Goal: Transaction & Acquisition: Purchase product/service

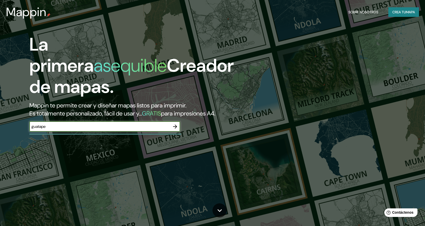
type input "guatape"
click at [175, 127] on icon "button" at bounding box center [175, 126] width 6 height 6
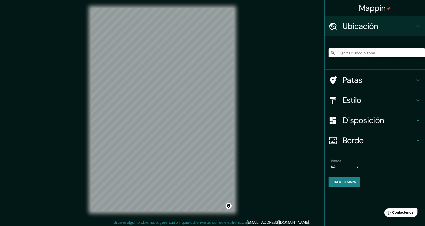
click at [368, 52] on input "Elige tu ciudad o zona" at bounding box center [377, 52] width 97 height 9
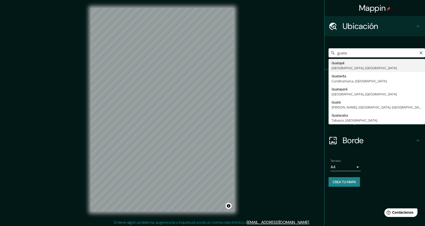
type input "Guatapé, [GEOGRAPHIC_DATA], [GEOGRAPHIC_DATA]"
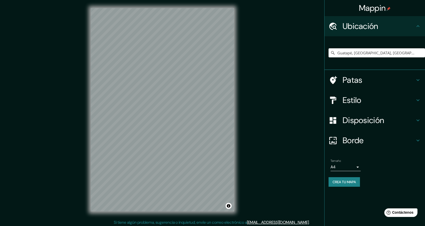
click at [352, 163] on body "Mappin Ubicación Guatapé, [GEOGRAPHIC_DATA], [GEOGRAPHIC_DATA] Patas Estilo Dis…" at bounding box center [212, 113] width 425 height 226
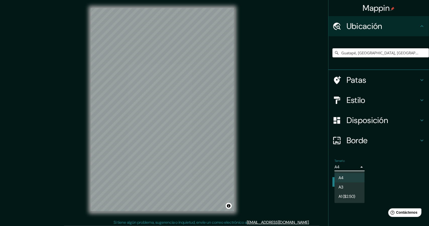
click at [355, 165] on div at bounding box center [214, 113] width 429 height 226
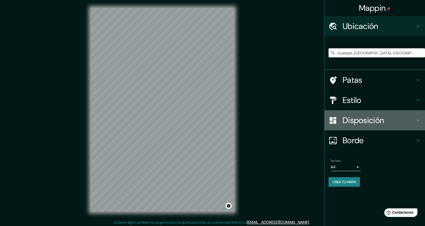
click at [381, 122] on font "Disposición" at bounding box center [363, 120] width 41 height 11
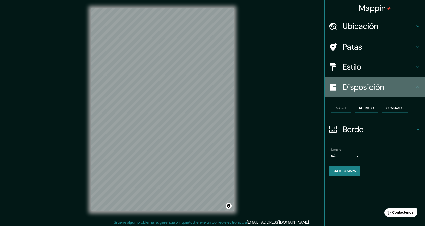
click at [372, 90] on font "Disposición" at bounding box center [363, 87] width 41 height 11
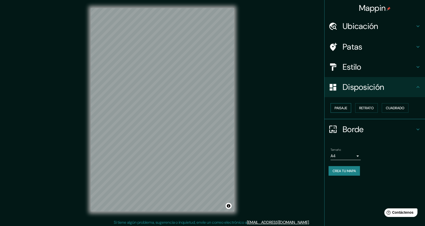
click at [344, 110] on font "Paisaje" at bounding box center [341, 108] width 13 height 7
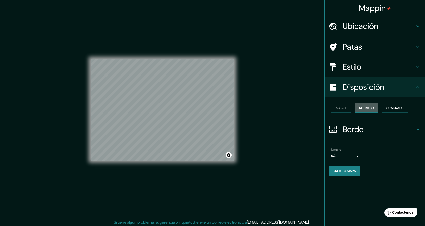
click at [372, 106] on font "Retrato" at bounding box center [366, 108] width 15 height 5
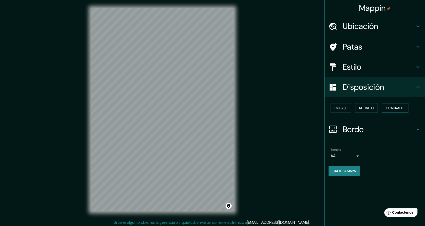
click at [395, 111] on font "Cuadrado" at bounding box center [395, 108] width 19 height 7
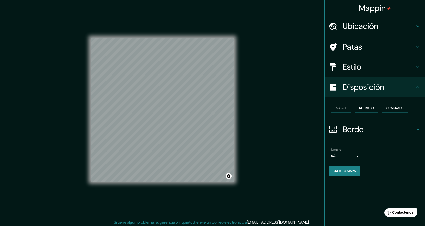
click at [364, 46] on h4 "Patas" at bounding box center [379, 47] width 72 height 10
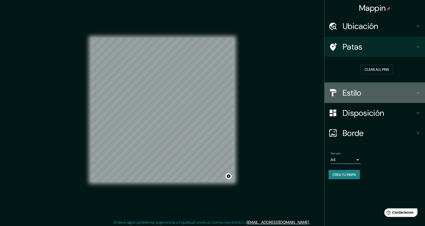
click at [365, 95] on h4 "Estilo" at bounding box center [379, 93] width 72 height 10
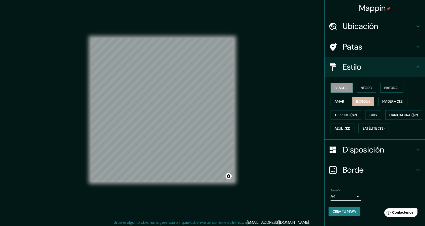
click at [363, 100] on font "Bosque" at bounding box center [363, 101] width 14 height 5
click at [383, 101] on font "Madera ($2)" at bounding box center [393, 101] width 21 height 5
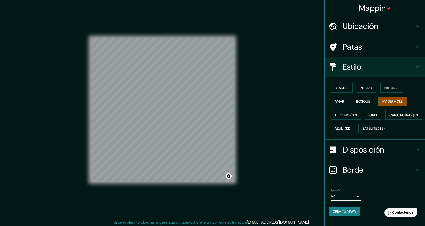
click at [345, 102] on button "Amar" at bounding box center [340, 102] width 18 height 10
click at [357, 100] on font "Bosque" at bounding box center [363, 101] width 14 height 5
click at [361, 90] on font "Negro" at bounding box center [367, 87] width 12 height 7
click at [385, 89] on font "Natural" at bounding box center [392, 87] width 15 height 5
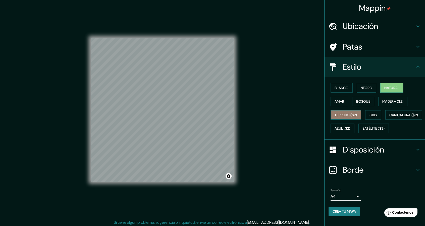
click at [340, 113] on font "Terreno ($2)" at bounding box center [346, 115] width 23 height 5
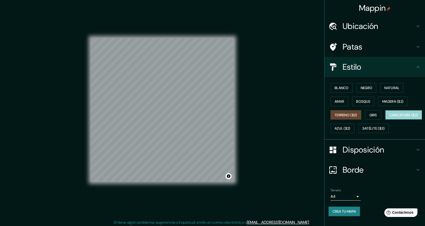
click at [390, 117] on font "Caricatura ($2)" at bounding box center [404, 115] width 29 height 5
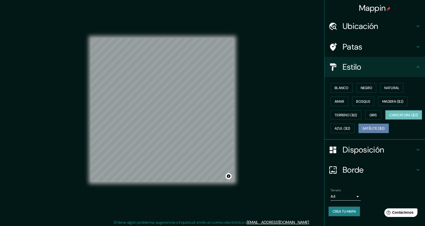
click at [363, 131] on font "Satélite ($3)" at bounding box center [374, 128] width 22 height 5
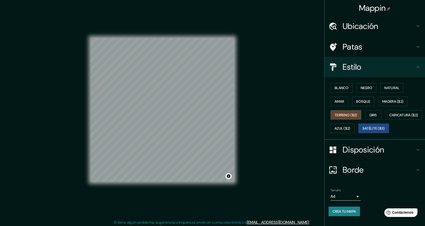
click at [345, 115] on font "Terreno ($2)" at bounding box center [346, 115] width 23 height 5
click at [339, 89] on font "Blanco" at bounding box center [342, 87] width 14 height 5
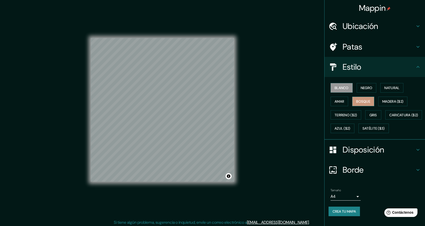
click at [366, 102] on font "Bosque" at bounding box center [363, 101] width 14 height 5
click at [363, 131] on font "Satélite ($3)" at bounding box center [374, 128] width 22 height 5
click at [362, 101] on font "Bosque" at bounding box center [363, 101] width 14 height 5
click at [374, 115] on font "Gris" at bounding box center [374, 115] width 8 height 5
click at [343, 88] on font "Blanco" at bounding box center [342, 87] width 14 height 5
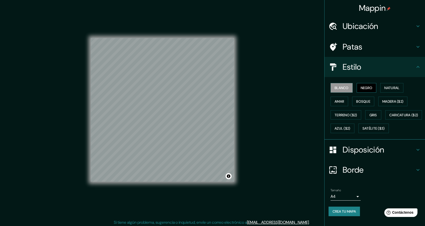
click at [361, 86] on font "Negro" at bounding box center [367, 87] width 12 height 5
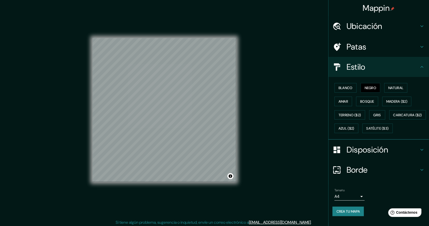
click at [337, 197] on body "Mappin Ubicación Guatapé, [GEOGRAPHIC_DATA], [GEOGRAPHIC_DATA] Patas Estilo Bla…" at bounding box center [214, 113] width 429 height 226
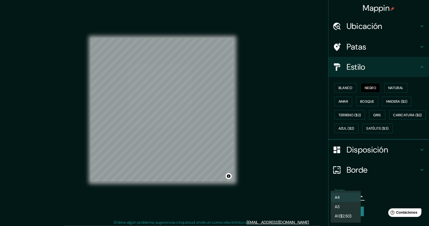
click at [370, 193] on div at bounding box center [214, 113] width 429 height 226
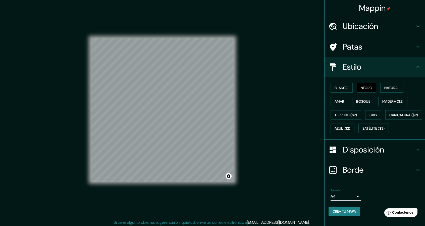
click at [344, 202] on body "Mappin Ubicación Guatapé, [GEOGRAPHIC_DATA], [GEOGRAPHIC_DATA] Patas Estilo Bla…" at bounding box center [212, 113] width 425 height 226
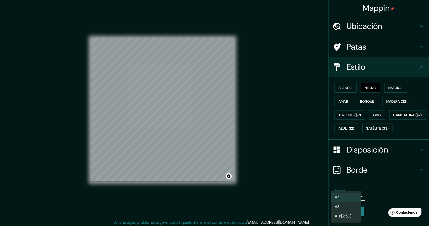
click at [343, 206] on li "A3" at bounding box center [346, 206] width 30 height 9
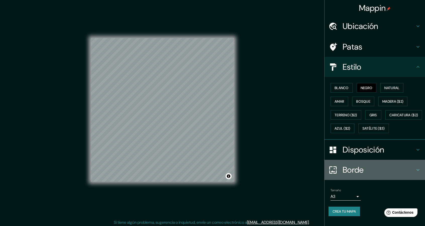
click at [353, 175] on font "Borde" at bounding box center [353, 169] width 21 height 11
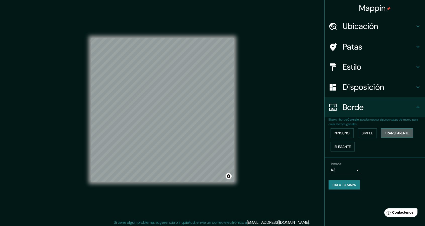
click at [398, 134] on font "Transparente" at bounding box center [397, 133] width 24 height 5
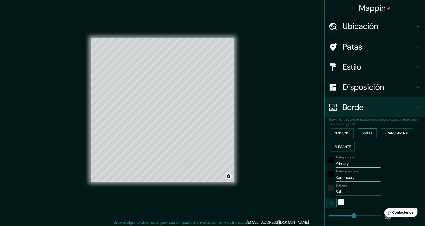
click at [362, 132] on font "Simple" at bounding box center [367, 133] width 11 height 5
click at [336, 130] on font "Ninguno" at bounding box center [342, 133] width 15 height 7
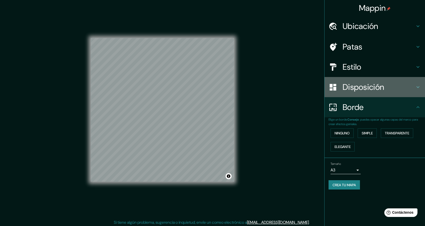
click at [379, 91] on font "Disposición" at bounding box center [363, 87] width 41 height 11
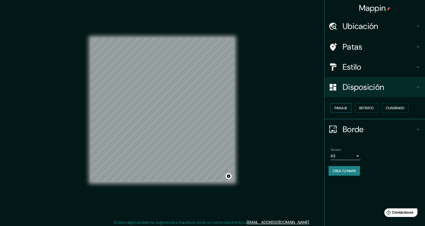
click at [340, 109] on font "Paisaje" at bounding box center [341, 108] width 13 height 5
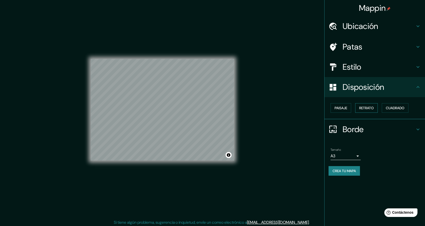
click at [368, 109] on font "Retrato" at bounding box center [366, 108] width 15 height 5
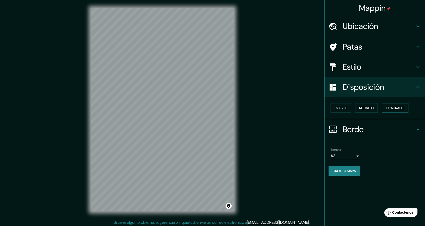
click at [392, 109] on font "Cuadrado" at bounding box center [395, 108] width 19 height 5
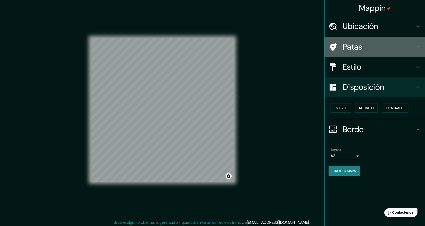
click at [362, 48] on font "Patas" at bounding box center [353, 46] width 20 height 11
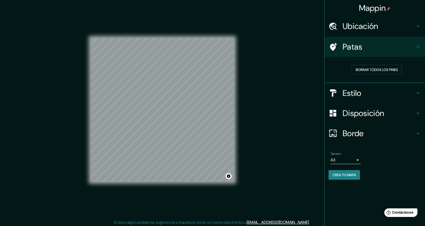
click at [375, 26] on font "Ubicación" at bounding box center [361, 26] width 36 height 11
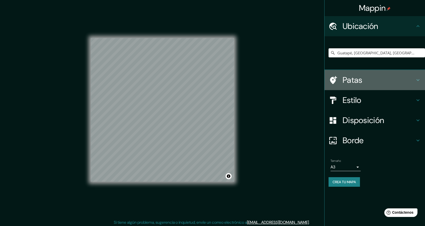
click at [354, 85] on font "Patas" at bounding box center [353, 80] width 20 height 11
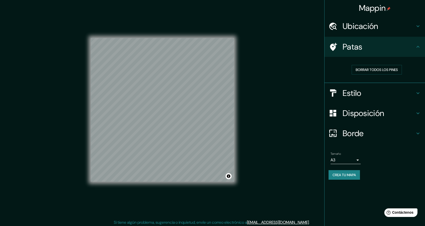
click at [360, 98] on div "Estilo" at bounding box center [375, 93] width 101 height 20
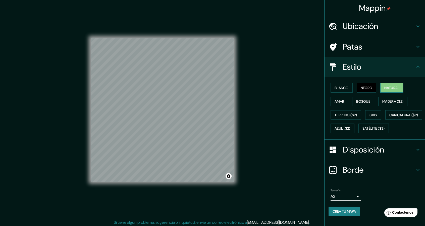
click at [381, 86] on button "Natural" at bounding box center [392, 88] width 23 height 10
click at [370, 87] on button "Negro" at bounding box center [367, 88] width 20 height 10
click at [371, 155] on font "Disposición" at bounding box center [363, 149] width 41 height 11
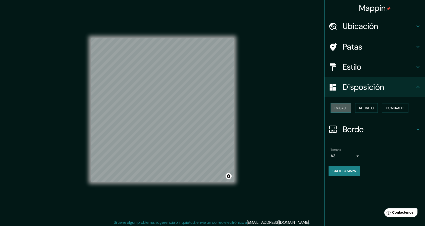
click at [344, 109] on font "Paisaje" at bounding box center [341, 108] width 13 height 5
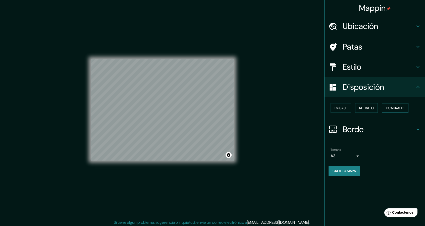
click at [402, 108] on font "Cuadrado" at bounding box center [395, 108] width 19 height 5
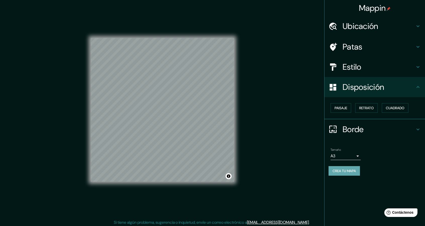
click at [349, 173] on font "Crea tu mapa" at bounding box center [344, 170] width 23 height 7
click at [351, 175] on div "Tamaño A3 a4 Crea tu mapa" at bounding box center [375, 163] width 92 height 34
click at [348, 174] on button "Crea tu mapa" at bounding box center [344, 171] width 31 height 10
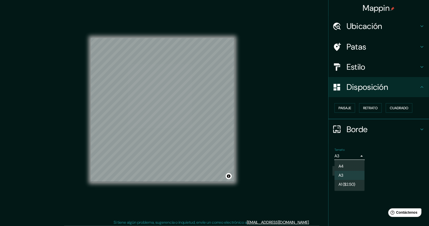
click at [346, 153] on body "Mappin Ubicación Guatapé, [GEOGRAPHIC_DATA], [GEOGRAPHIC_DATA] Patas Estilo Dis…" at bounding box center [214, 113] width 429 height 226
click at [348, 166] on li "A4" at bounding box center [350, 166] width 30 height 9
type input "single"
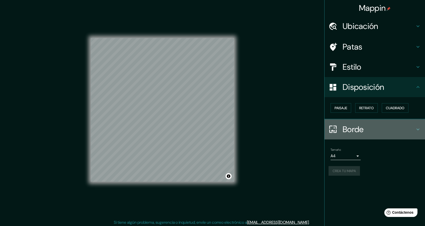
click at [417, 129] on icon at bounding box center [418, 129] width 6 height 6
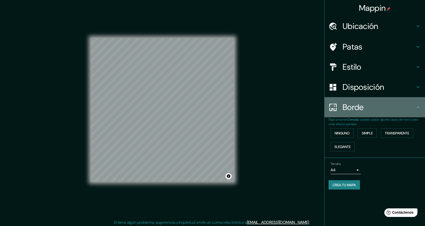
click at [415, 111] on div "Borde" at bounding box center [375, 107] width 101 height 20
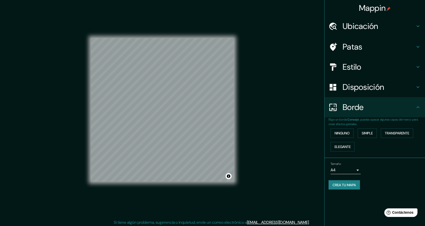
click at [399, 62] on h4 "Estilo" at bounding box center [379, 67] width 72 height 10
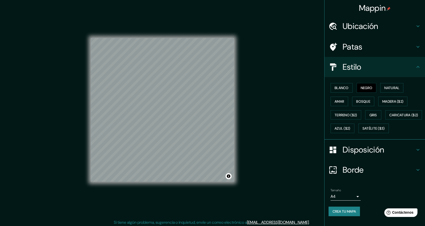
click at [396, 69] on h4 "Estilo" at bounding box center [379, 67] width 72 height 10
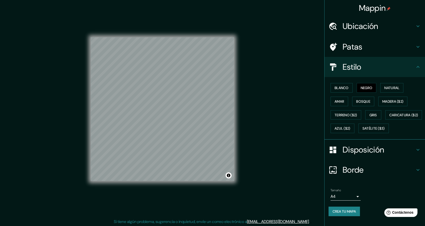
scroll to position [2, 0]
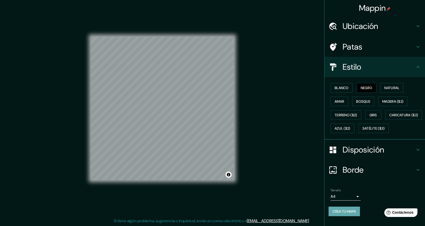
click at [340, 213] on font "Crea tu mapa" at bounding box center [344, 211] width 23 height 5
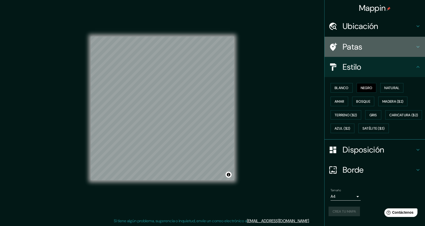
click at [398, 42] on h4 "Patas" at bounding box center [379, 47] width 72 height 10
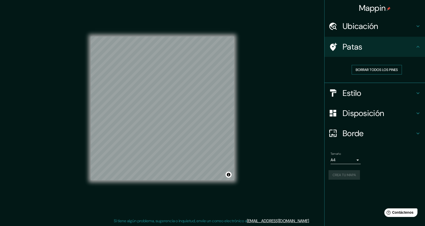
click at [383, 71] on font "Borrar todos los pines" at bounding box center [377, 69] width 42 height 5
click at [381, 72] on font "Borrar todos los pines" at bounding box center [377, 69] width 42 height 7
click at [363, 51] on h4 "Patas" at bounding box center [379, 47] width 72 height 10
click at [348, 182] on div "Tamaño A4 single Crea tu mapa" at bounding box center [375, 167] width 92 height 34
click at [366, 93] on h4 "Estilo" at bounding box center [379, 93] width 72 height 10
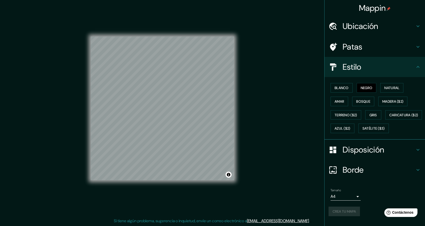
click at [381, 68] on h4 "Estilo" at bounding box center [379, 67] width 72 height 10
click at [341, 213] on font "Crea tu mapa" at bounding box center [344, 211] width 23 height 5
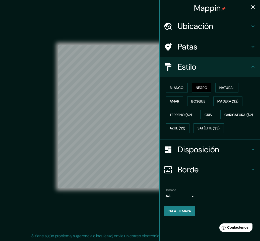
click at [187, 216] on button "Crea tu mapa" at bounding box center [179, 211] width 31 height 10
drag, startPoint x: 137, startPoint y: 31, endPoint x: 125, endPoint y: 32, distance: 12.1
click at [125, 32] on div "© Mapbox © OpenStreetMap Improve this map" at bounding box center [130, 116] width 234 height 217
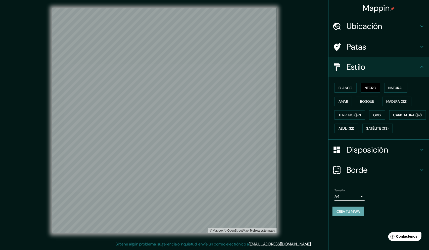
click at [335, 216] on button "Crea tu mapa" at bounding box center [348, 211] width 31 height 10
click at [342, 213] on font "Crea tu mapa" at bounding box center [348, 211] width 23 height 5
click at [381, 155] on font "Disposición" at bounding box center [367, 149] width 41 height 11
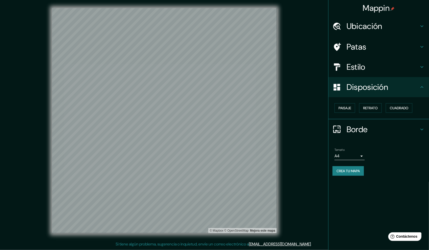
click at [355, 169] on font "Crea tu mapa" at bounding box center [348, 170] width 23 height 5
click at [355, 169] on div "Crea tu mapa" at bounding box center [379, 171] width 92 height 10
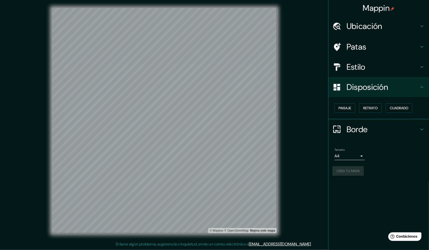
click at [355, 169] on div "Crea tu mapa" at bounding box center [379, 171] width 92 height 10
click at [396, 168] on div "Crea tu mapa" at bounding box center [379, 171] width 92 height 10
click at [396, 106] on font "Cuadrado" at bounding box center [399, 108] width 19 height 5
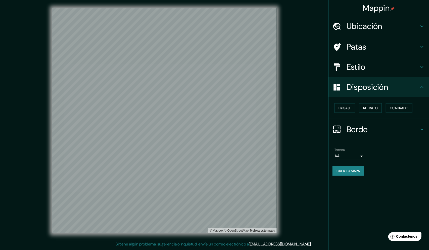
click at [383, 70] on h4 "Estilo" at bounding box center [383, 67] width 72 height 10
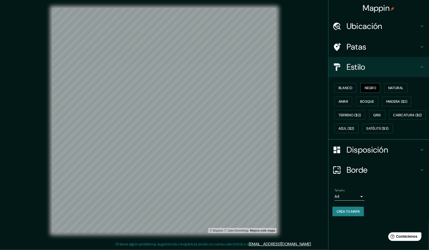
click at [370, 88] on font "Negro" at bounding box center [371, 87] width 12 height 5
click at [348, 89] on font "Blanco" at bounding box center [346, 87] width 14 height 5
click at [370, 87] on font "Negro" at bounding box center [371, 87] width 12 height 5
click at [395, 87] on font "Natural" at bounding box center [395, 87] width 15 height 5
click at [349, 100] on button "Amar" at bounding box center [344, 102] width 18 height 10
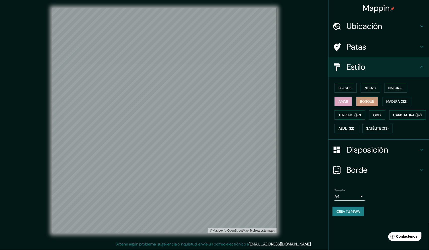
click at [362, 101] on font "Bosque" at bounding box center [367, 101] width 14 height 5
click at [400, 100] on font "Madera ($2)" at bounding box center [396, 101] width 21 height 5
click at [369, 101] on font "Bosque" at bounding box center [367, 101] width 14 height 5
click at [350, 119] on div "Blanco Negro Natural Amar Bosque Madera ($2) Terreno ($2) Gris Caricatura ($2) …" at bounding box center [381, 108] width 97 height 54
click at [381, 115] on font "Gris" at bounding box center [377, 115] width 8 height 5
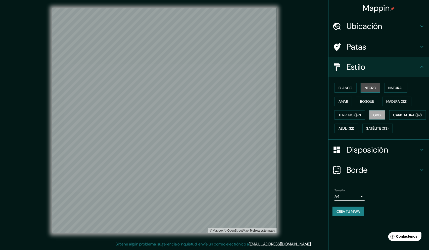
click at [373, 88] on font "Negro" at bounding box center [371, 87] width 12 height 5
click at [379, 114] on font "Gris" at bounding box center [377, 115] width 8 height 5
click at [367, 85] on font "Negro" at bounding box center [371, 87] width 12 height 7
click at [376, 114] on font "Gris" at bounding box center [377, 115] width 8 height 5
click at [355, 216] on button "Crea tu mapa" at bounding box center [348, 211] width 31 height 10
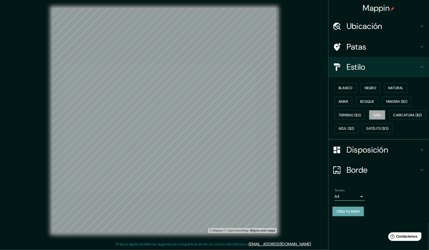
click at [359, 216] on button "Crea tu mapa" at bounding box center [348, 211] width 31 height 10
click at [371, 155] on font "Disposición" at bounding box center [367, 149] width 41 height 11
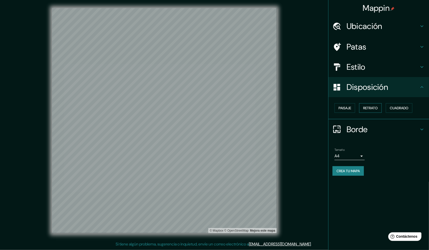
click at [370, 104] on button "Retrato" at bounding box center [370, 108] width 23 height 10
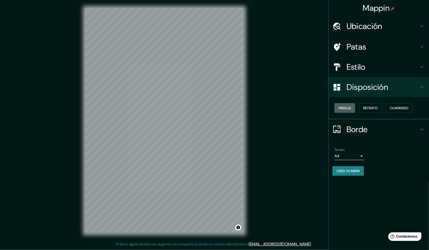
click at [346, 107] on font "Paisaje" at bounding box center [345, 108] width 13 height 5
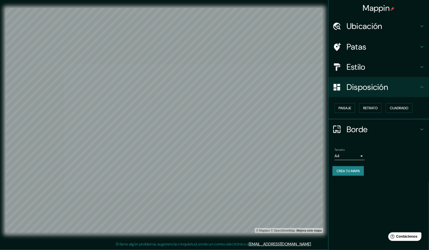
click at [361, 50] on font "Patas" at bounding box center [357, 46] width 20 height 11
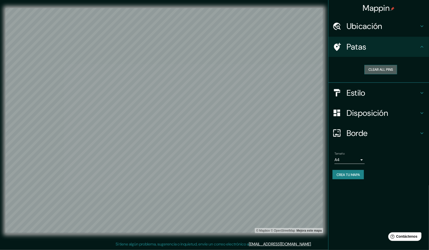
click at [386, 70] on button "Clear all pins" at bounding box center [380, 69] width 33 height 9
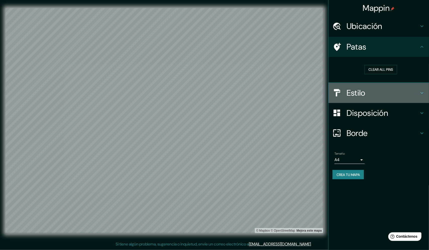
click at [379, 95] on h4 "Estilo" at bounding box center [383, 93] width 72 height 10
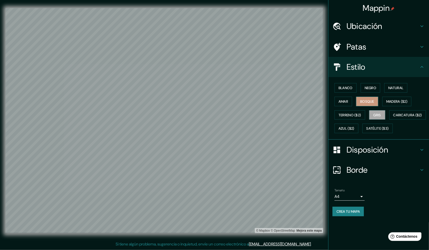
click at [367, 103] on font "Bosque" at bounding box center [367, 101] width 14 height 7
click at [367, 155] on font "Disposición" at bounding box center [367, 149] width 41 height 11
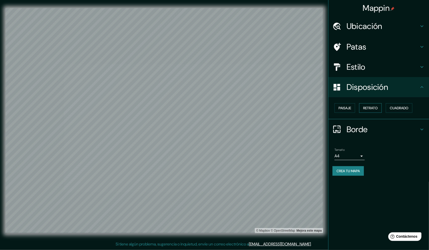
click at [374, 107] on font "Retrato" at bounding box center [370, 108] width 15 height 5
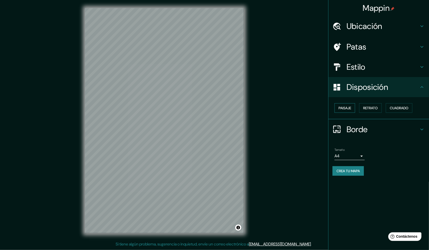
click at [349, 109] on font "Paisaje" at bounding box center [345, 108] width 13 height 5
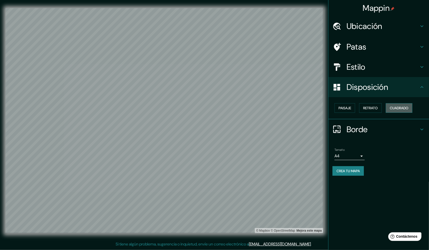
click at [402, 109] on font "Cuadrado" at bounding box center [399, 108] width 19 height 5
